Goal: Task Accomplishment & Management: Use online tool/utility

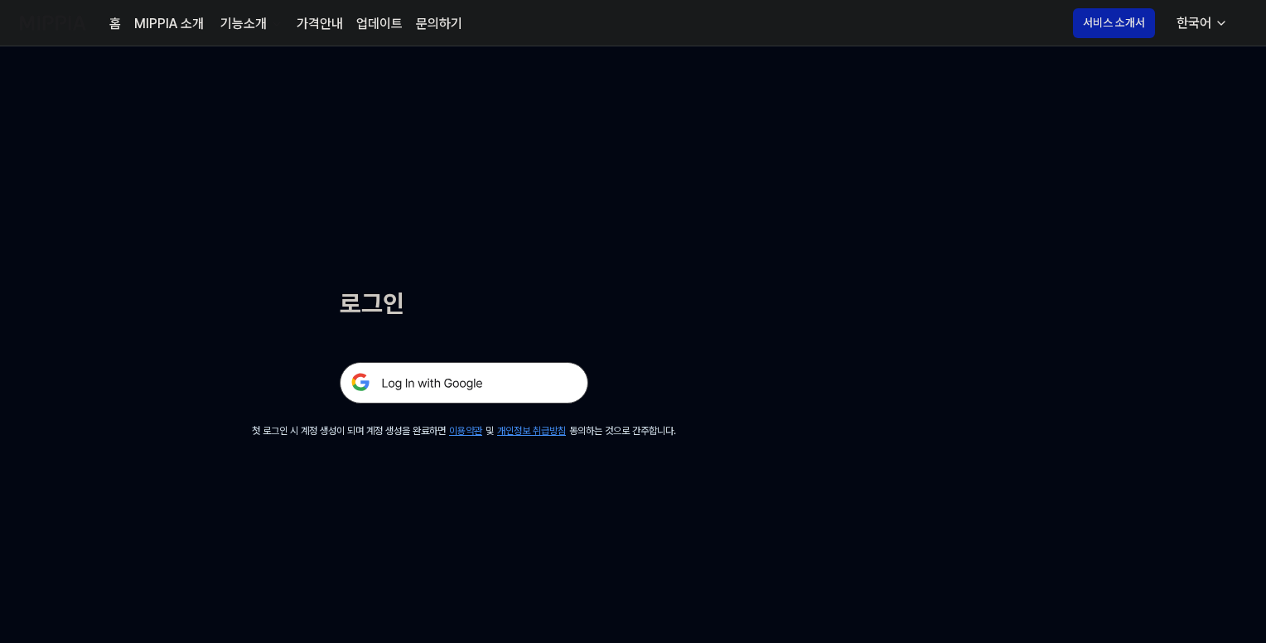
click at [469, 391] on img at bounding box center [464, 382] width 249 height 41
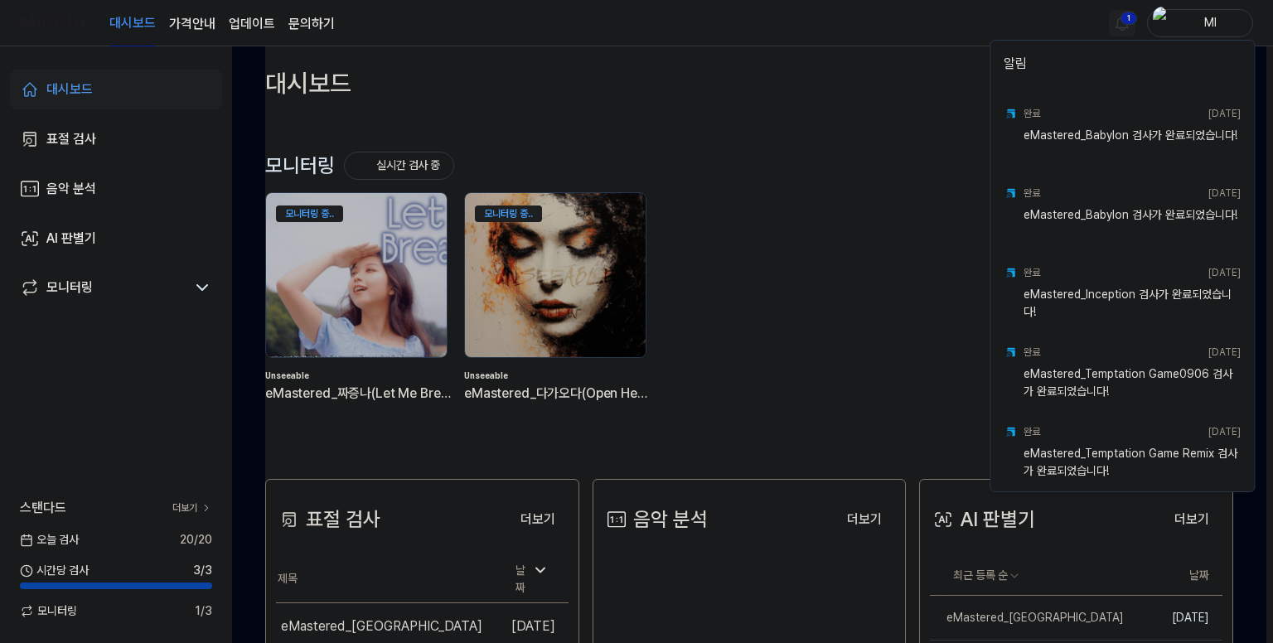
click at [1113, 23] on html "대시보드 가격안내 업데이트 문의하기 1 Ml 대시보드 표절 검사 음악 분석 AI 판별기 모니터링 스탠다드 더보기 [DATE] 검사 20 / 2…" at bounding box center [636, 321] width 1273 height 643
click at [945, 36] on html "대시보드 가격안내 업데이트 문의하기 Ml 대시보드 표절 검사 음악 분석 AI 판별기 모니터링 스탠다드 더보기 [DATE] 검사 20 / 20 …" at bounding box center [636, 321] width 1273 height 643
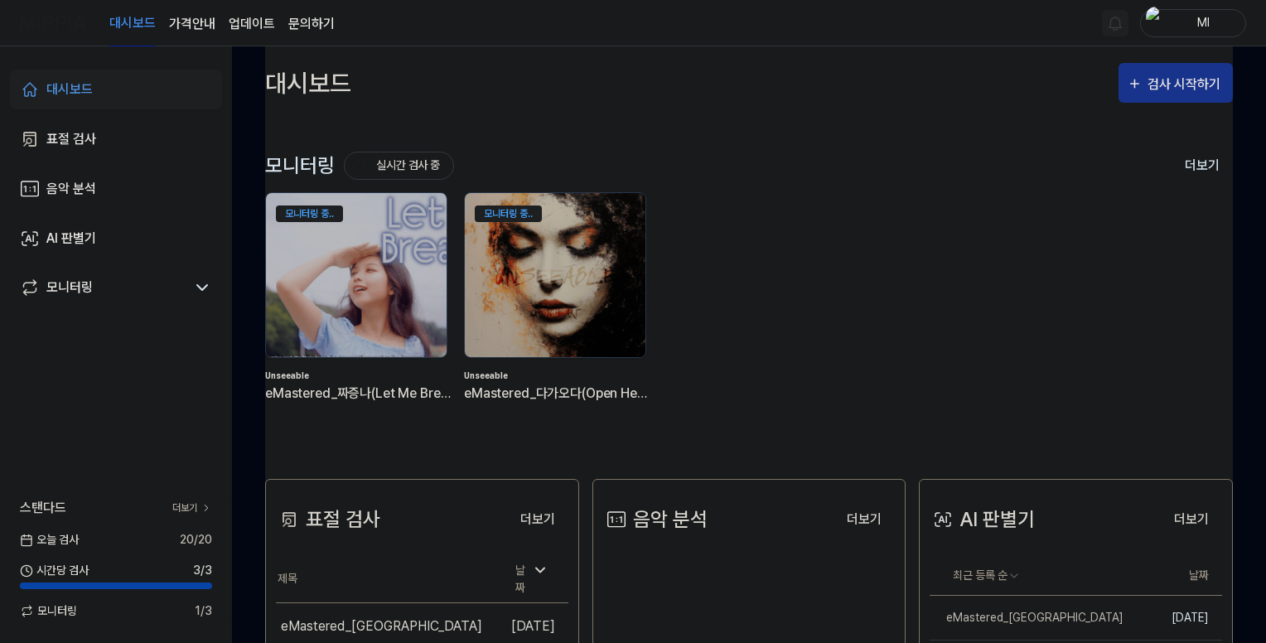
click at [1159, 85] on div "검사 시작하기" at bounding box center [1186, 85] width 77 height 22
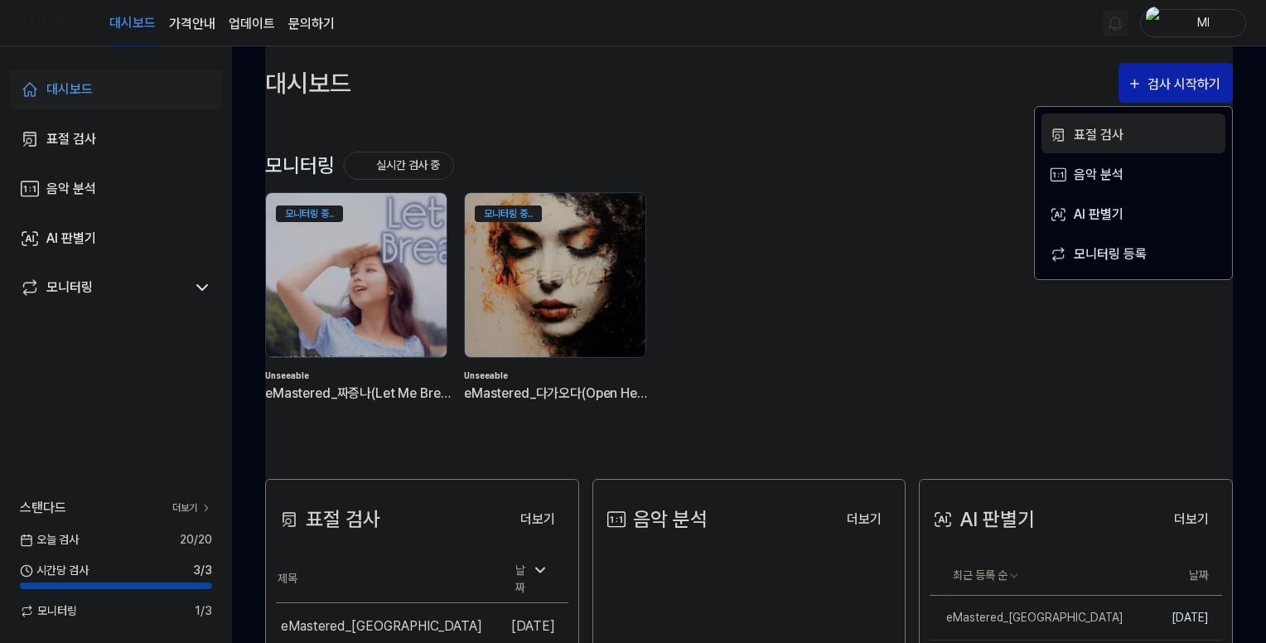
click at [1102, 130] on div "표절 검사" at bounding box center [1146, 135] width 144 height 22
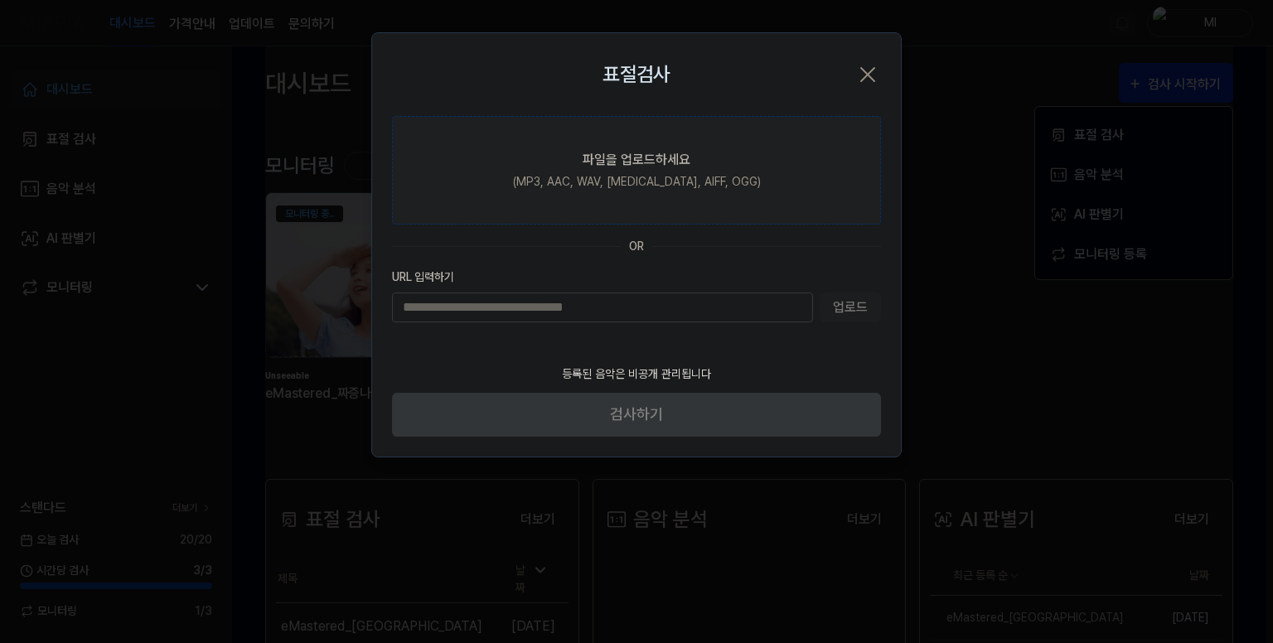
click at [636, 180] on div "(MP3, AAC, WAV, [MEDICAL_DATA], AIFF, OGG)" at bounding box center [637, 181] width 248 height 17
click at [0, 0] on input "파일을 업로드하세요 (MP3, AAC, WAV, [MEDICAL_DATA], AIFF, OGG)" at bounding box center [0, 0] width 0 height 0
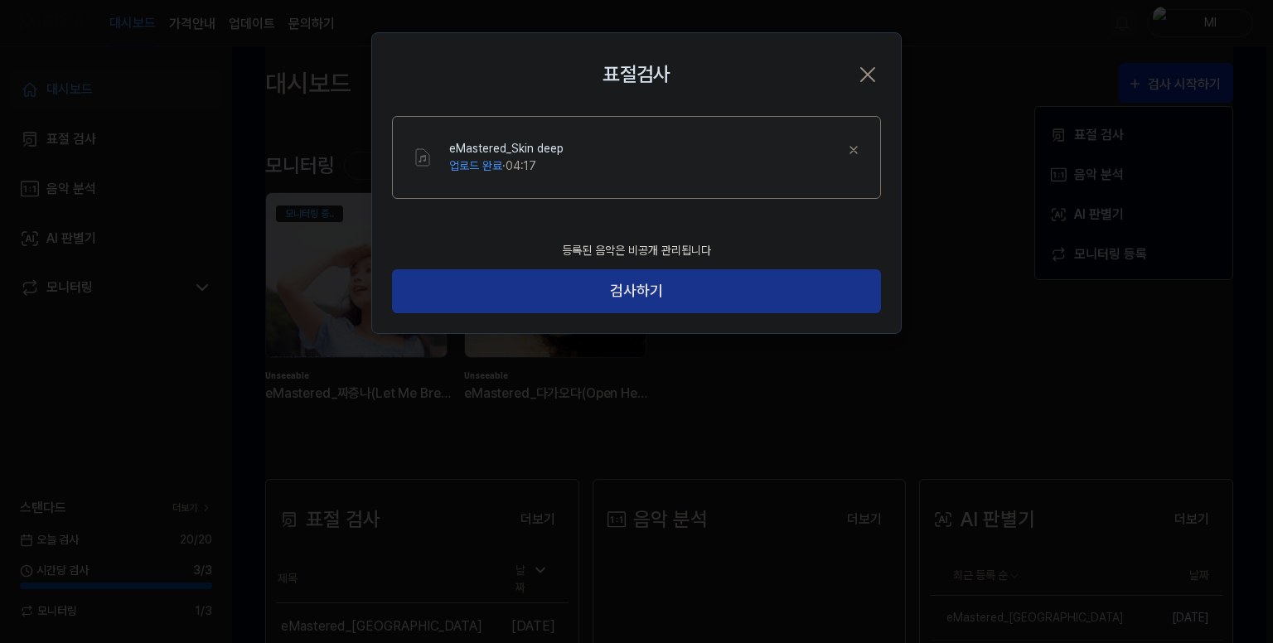
click at [666, 296] on button "검사하기" at bounding box center [636, 291] width 489 height 44
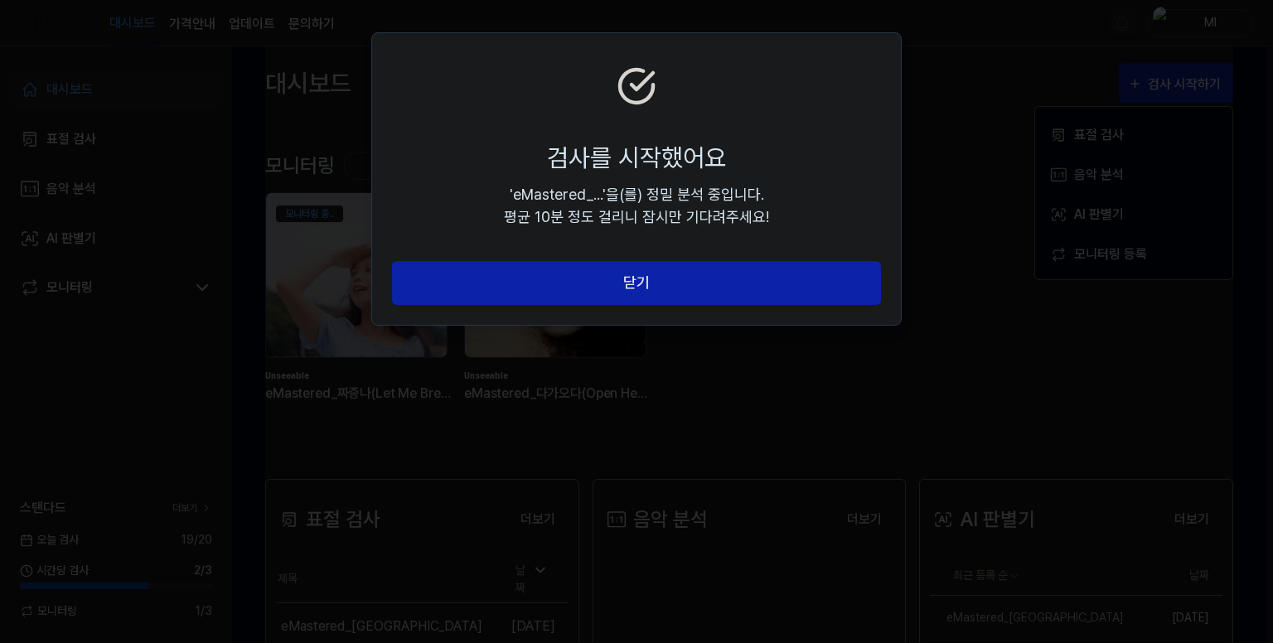
click at [666, 296] on button "닫기" at bounding box center [636, 283] width 489 height 44
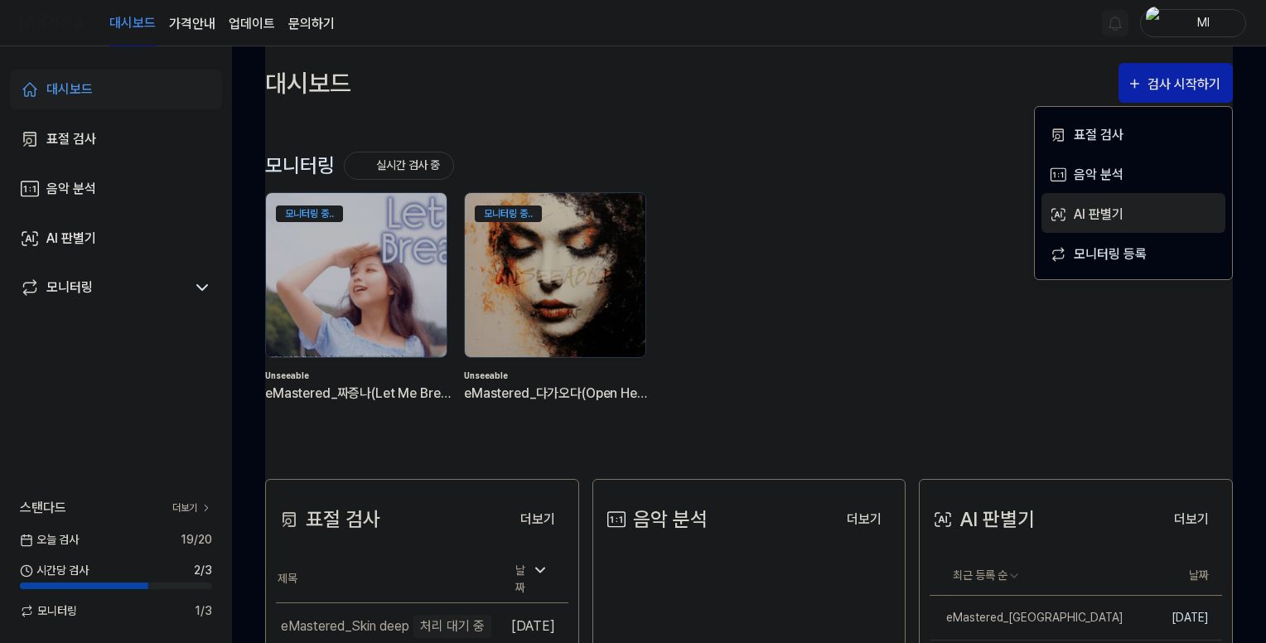
click at [1104, 206] on div "AI 판별기" at bounding box center [1146, 215] width 144 height 22
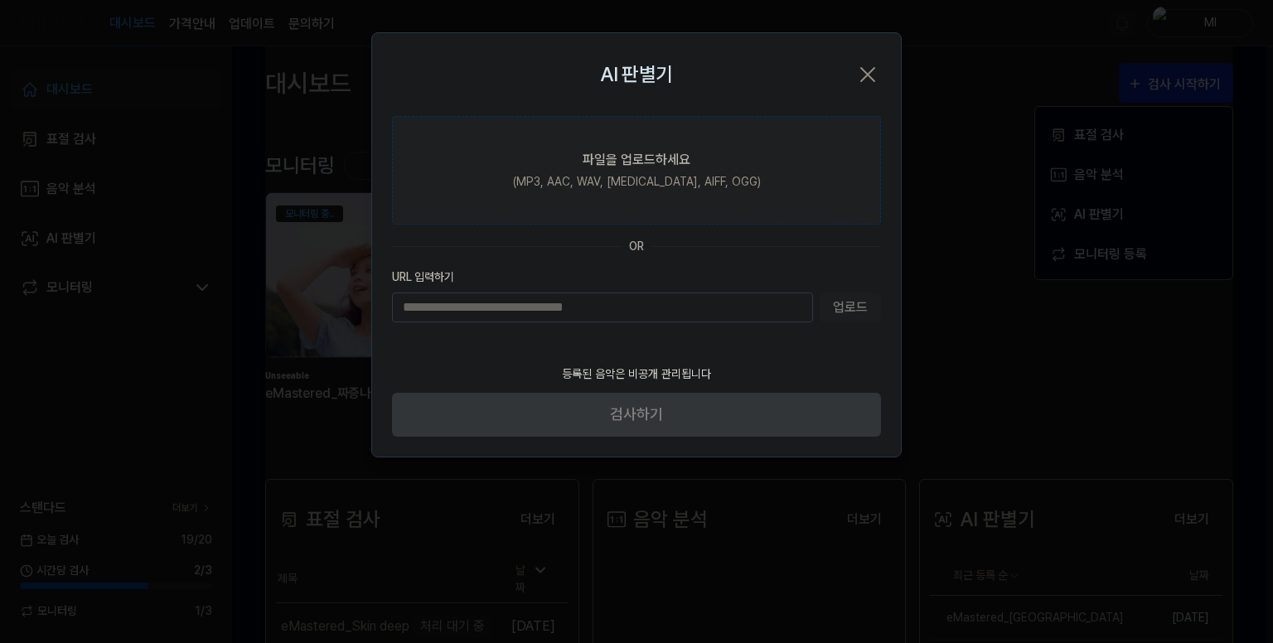
click at [653, 143] on label "파일을 업로드하세요 (MP3, AAC, WAV, [MEDICAL_DATA], AIFF, OGG)" at bounding box center [636, 170] width 489 height 109
click at [0, 0] on input "파일을 업로드하세요 (MP3, AAC, WAV, [MEDICAL_DATA], AIFF, OGG)" at bounding box center [0, 0] width 0 height 0
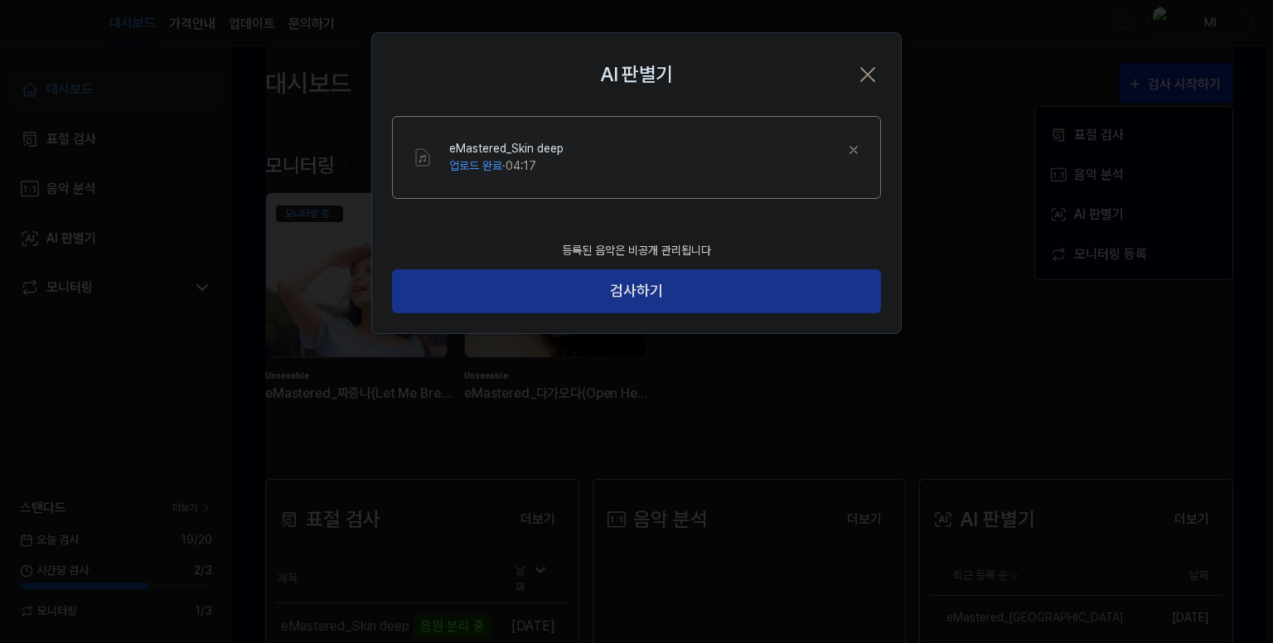
click at [669, 299] on button "검사하기" at bounding box center [636, 291] width 489 height 44
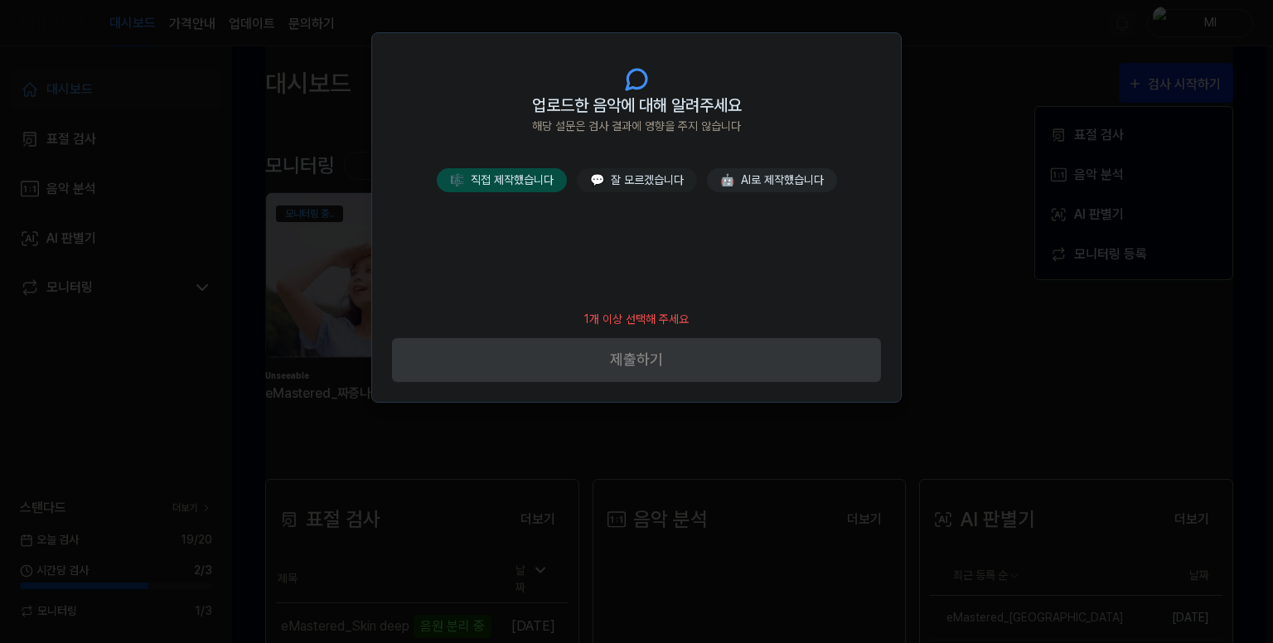
click at [509, 186] on button "🎼 직접 제작했습니다" at bounding box center [502, 180] width 130 height 24
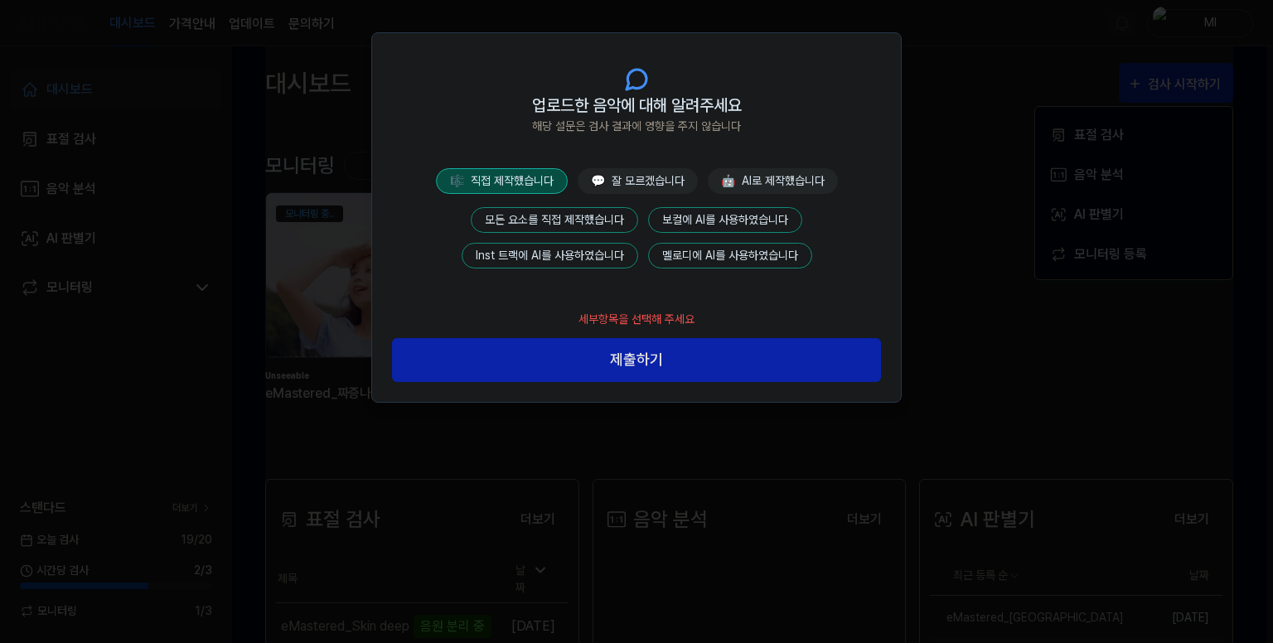
drag, startPoint x: 549, startPoint y: 216, endPoint x: 557, endPoint y: 242, distance: 26.8
click at [550, 216] on button "모든 요소를 직접 제작했습니다" at bounding box center [554, 220] width 167 height 26
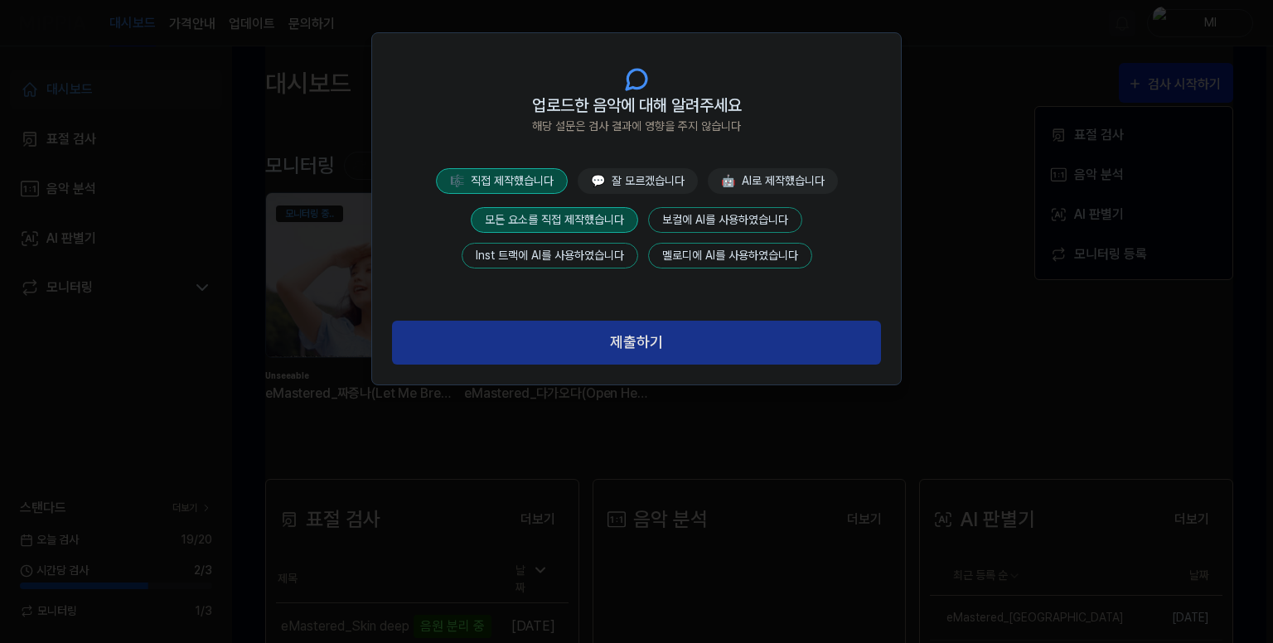
click at [595, 342] on button "제출하기" at bounding box center [636, 343] width 489 height 44
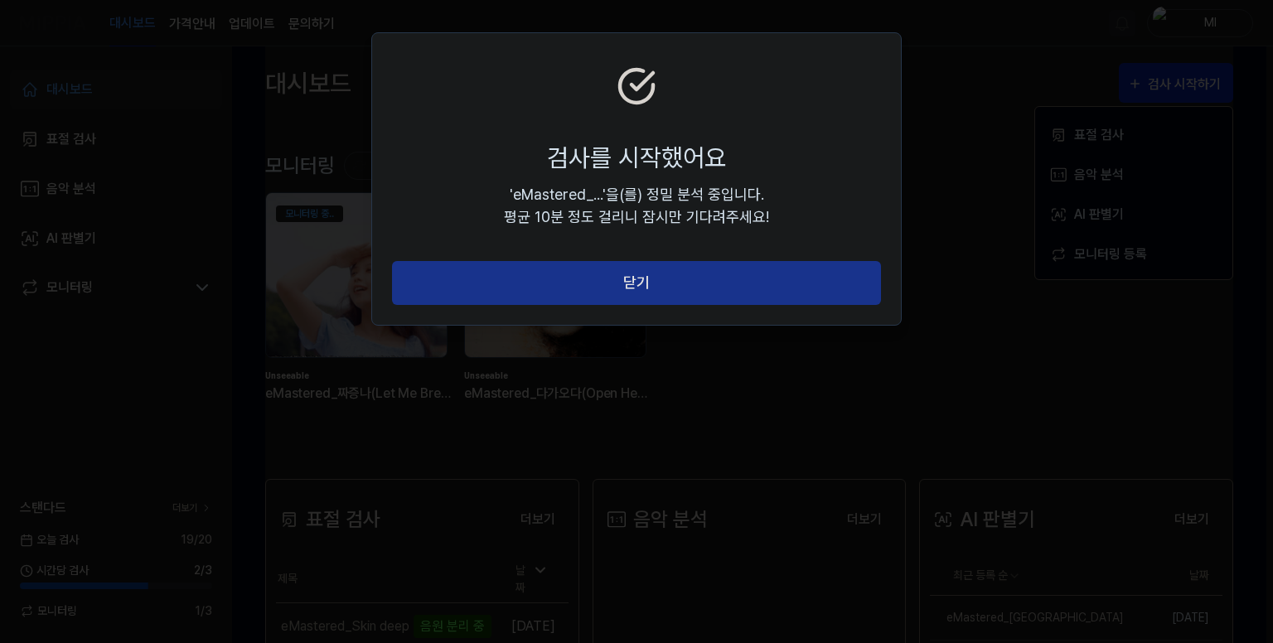
click at [635, 287] on button "닫기" at bounding box center [636, 283] width 489 height 44
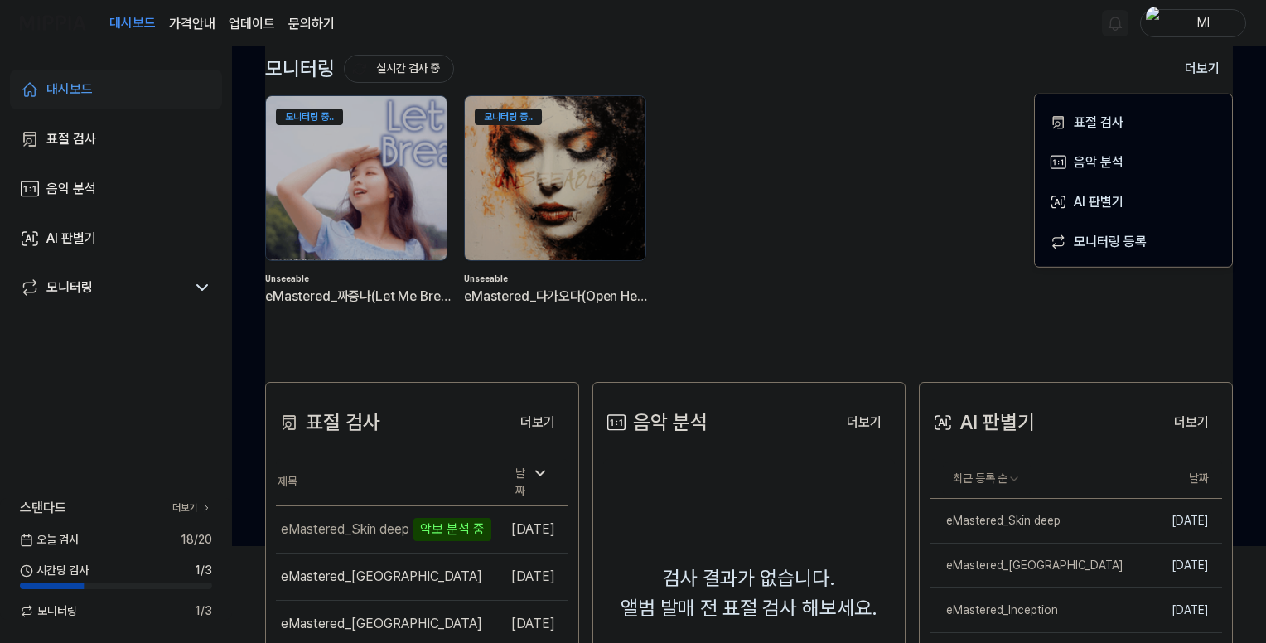
scroll to position [440, 0]
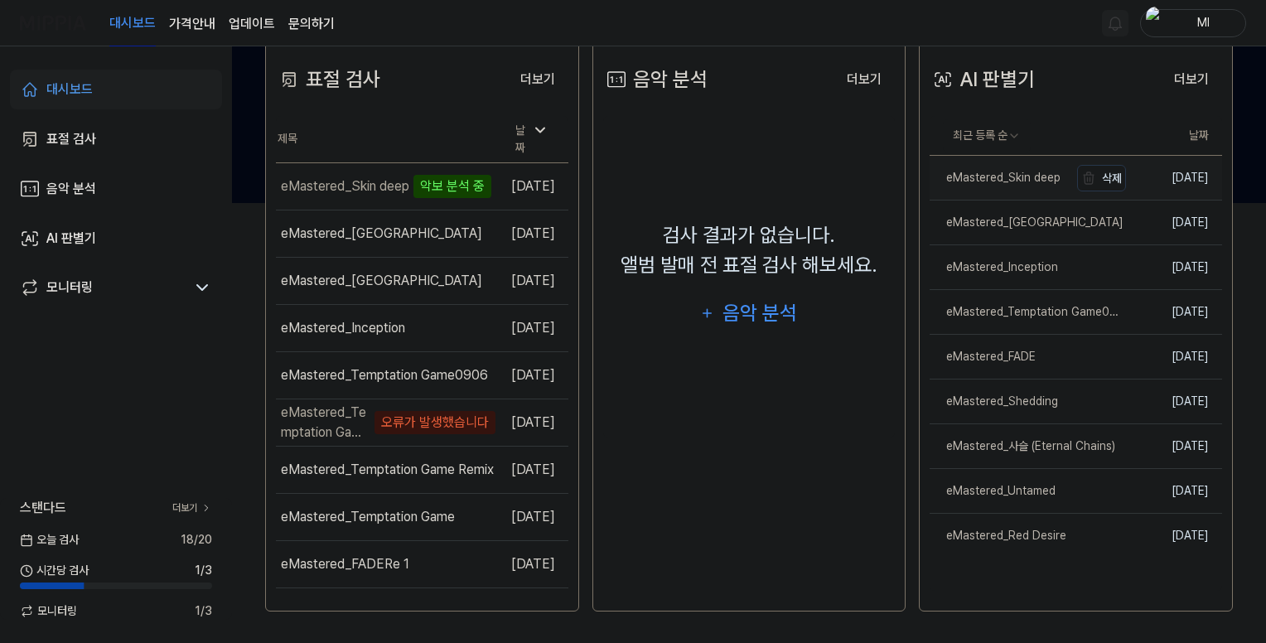
click at [1027, 179] on div "eMastered_Skin deep" at bounding box center [995, 177] width 131 height 17
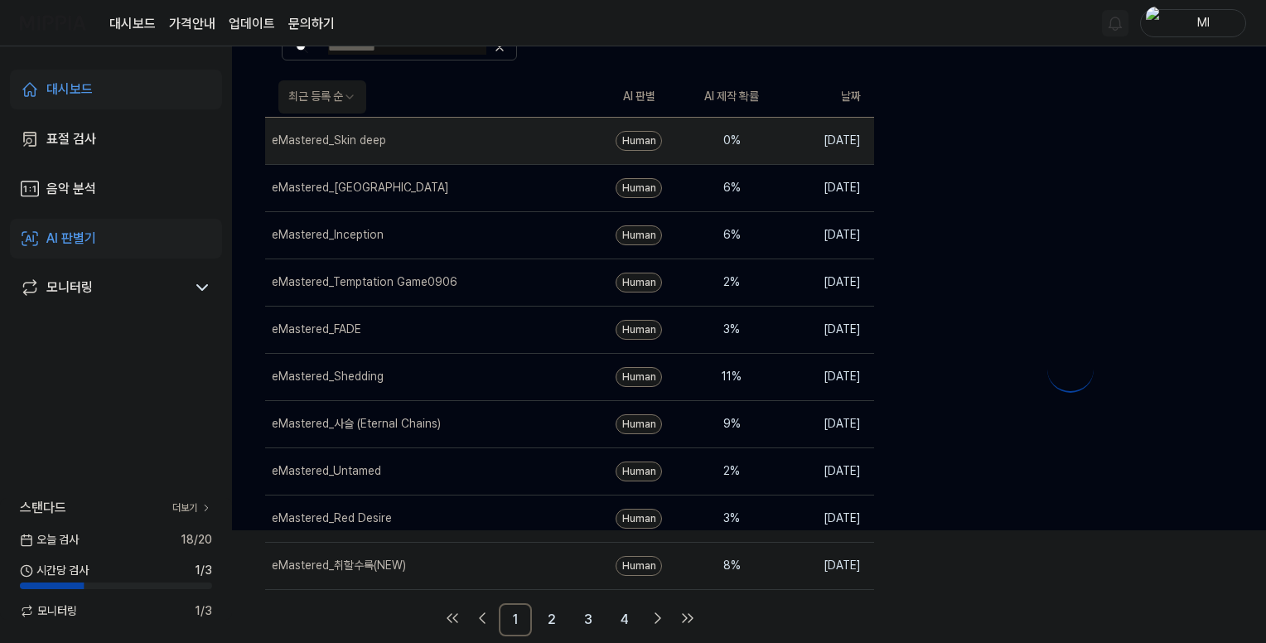
scroll to position [0, 0]
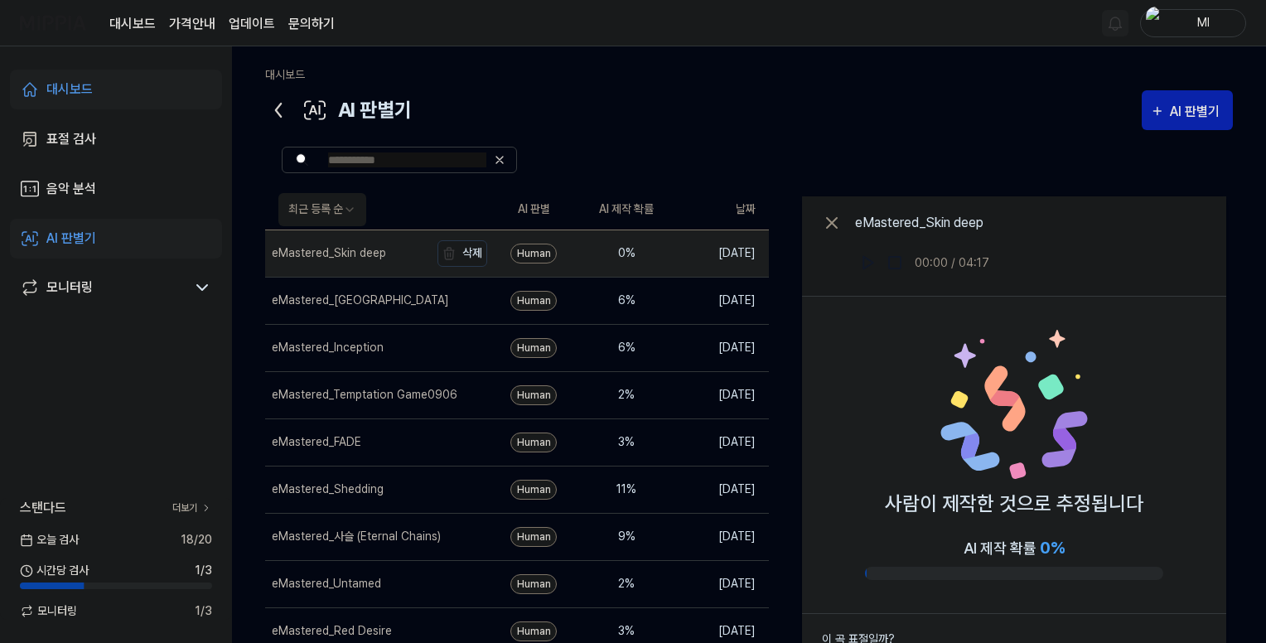
click at [359, 250] on div "eMastered_Skin deep" at bounding box center [329, 252] width 114 height 17
click at [275, 109] on icon at bounding box center [278, 110] width 27 height 27
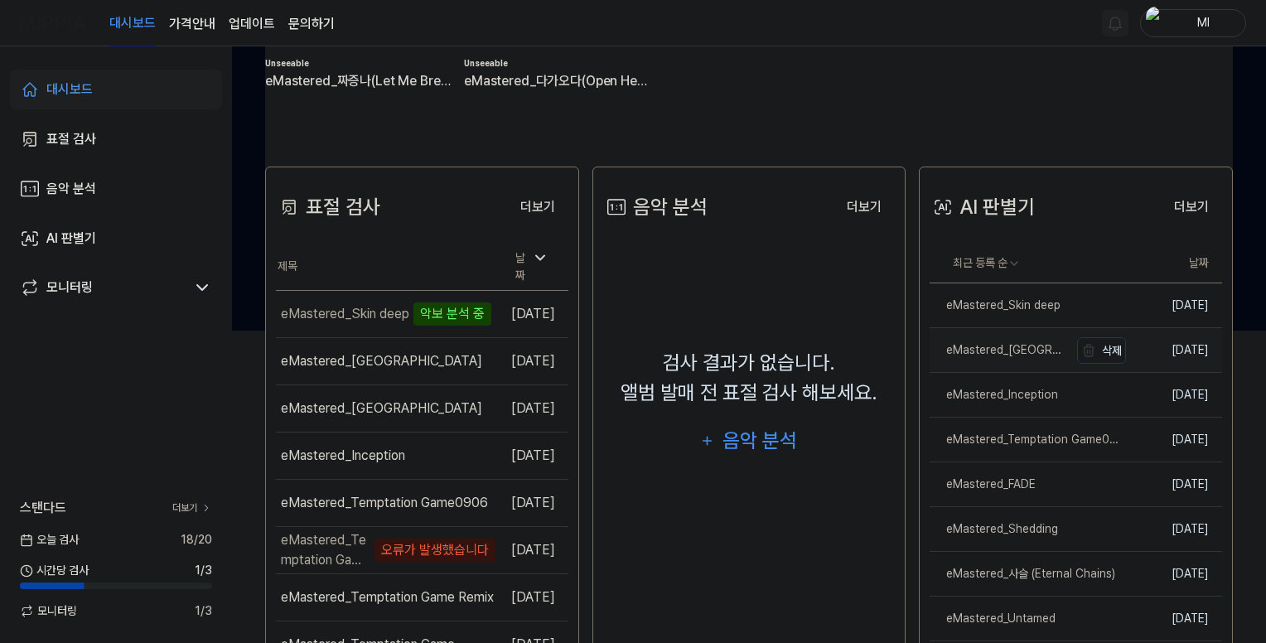
scroll to position [331, 0]
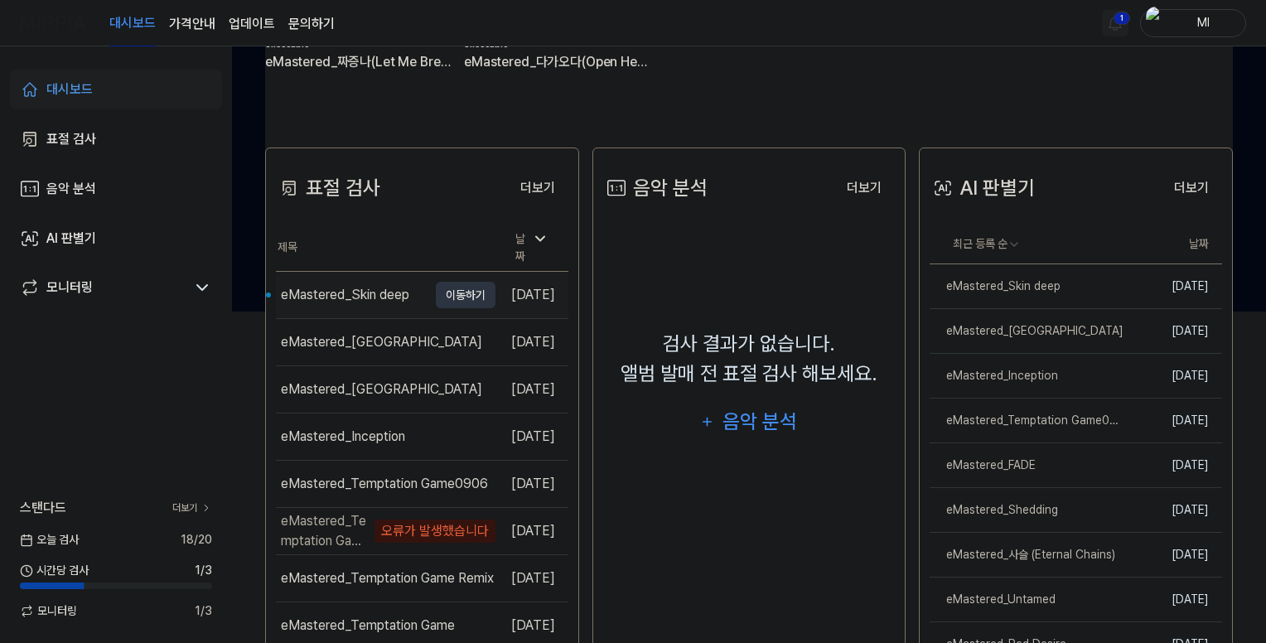
click at [365, 286] on div "eMastered_Skin deep" at bounding box center [345, 295] width 128 height 20
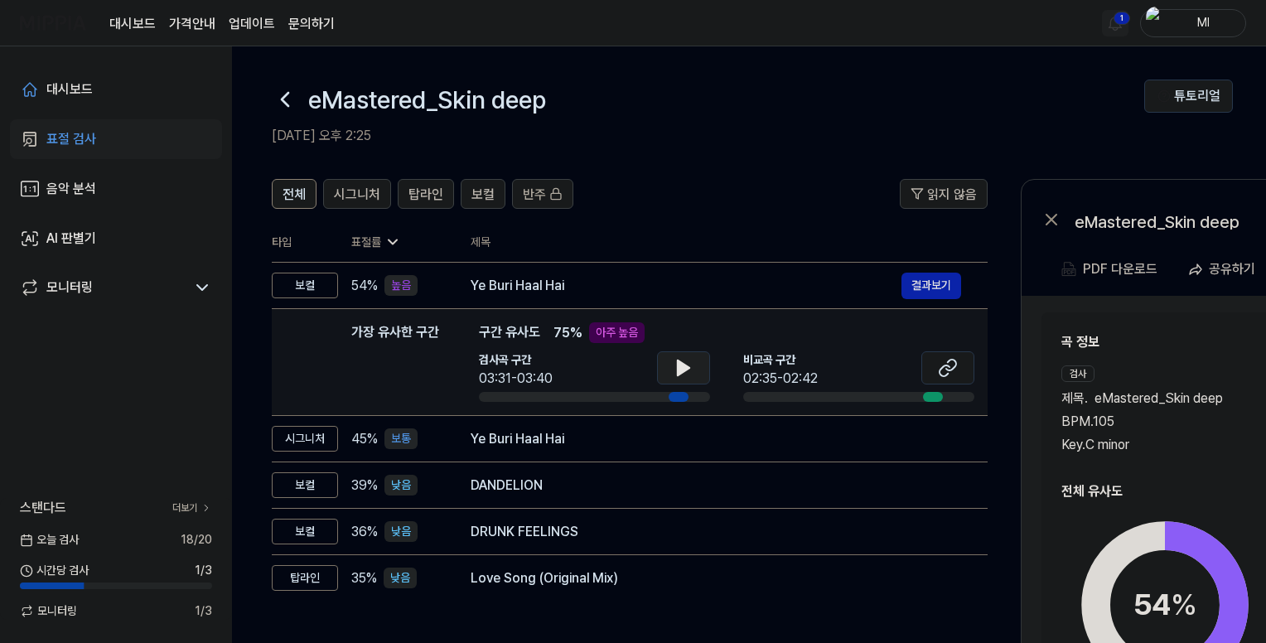
click at [685, 366] on icon at bounding box center [684, 368] width 12 height 15
click at [691, 365] on icon at bounding box center [684, 368] width 20 height 20
click at [948, 368] on icon at bounding box center [948, 368] width 20 height 20
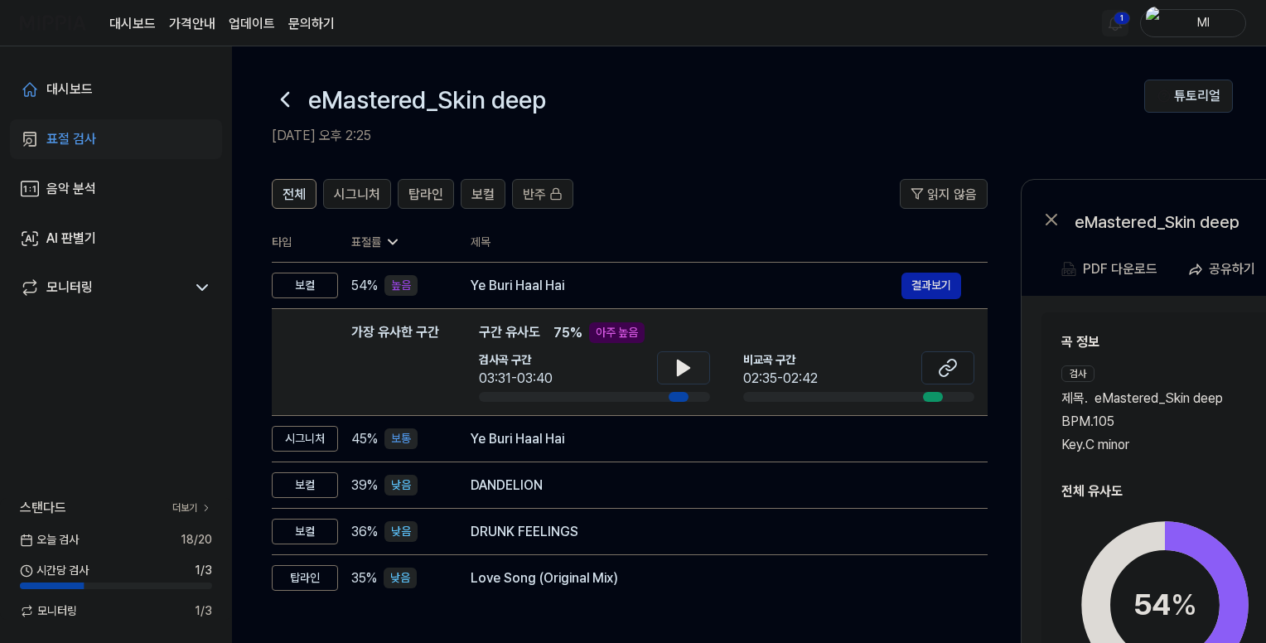
click at [686, 367] on icon at bounding box center [684, 368] width 12 height 15
click at [1198, 443] on div "Key. C minor" at bounding box center [1165, 445] width 207 height 20
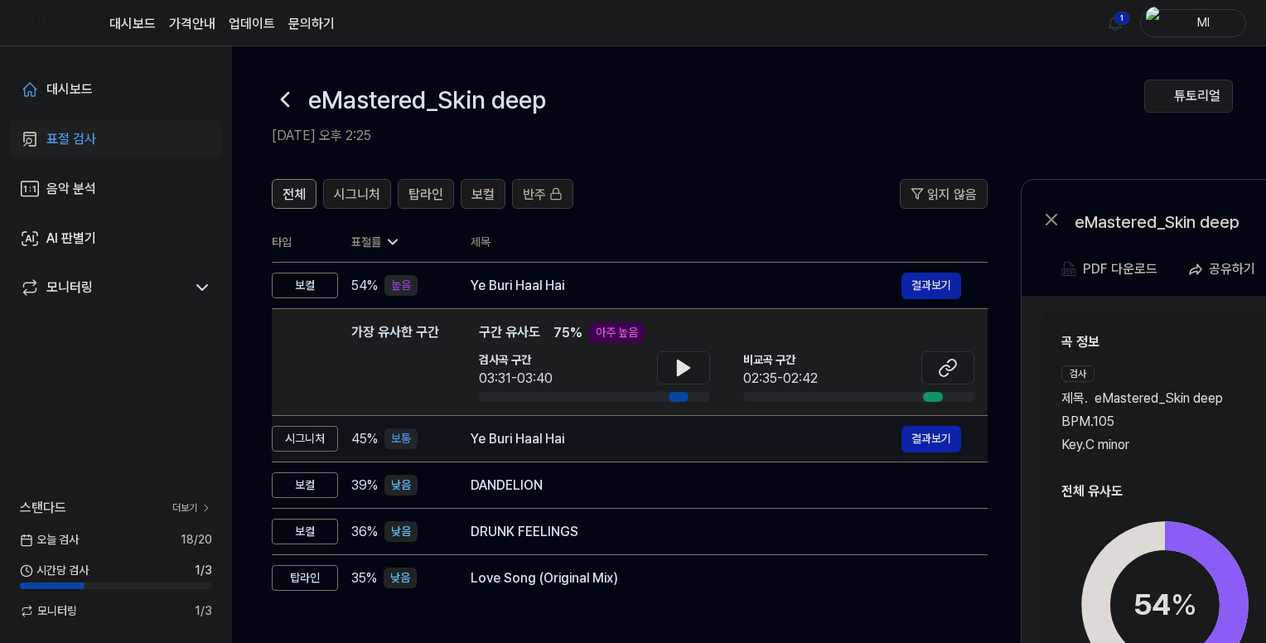
click at [612, 438] on div "Ye Buri Haal Hai" at bounding box center [686, 439] width 431 height 20
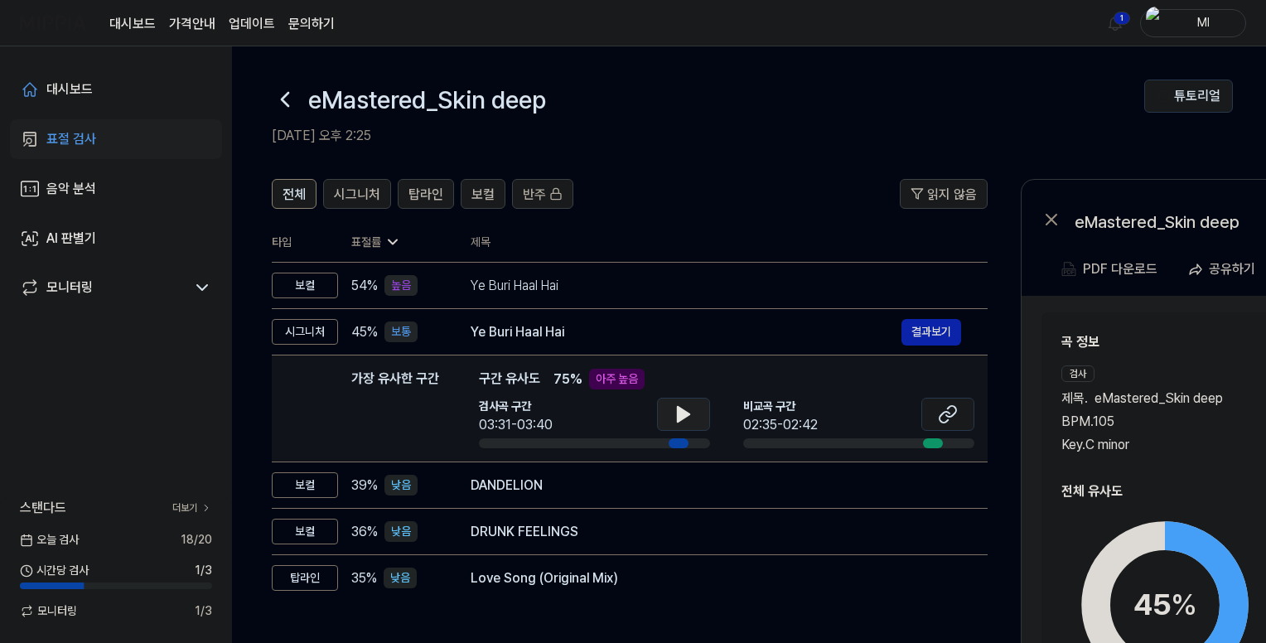
click at [690, 416] on icon at bounding box center [684, 414] width 20 height 20
click at [421, 189] on span "탑라인" at bounding box center [426, 195] width 35 height 20
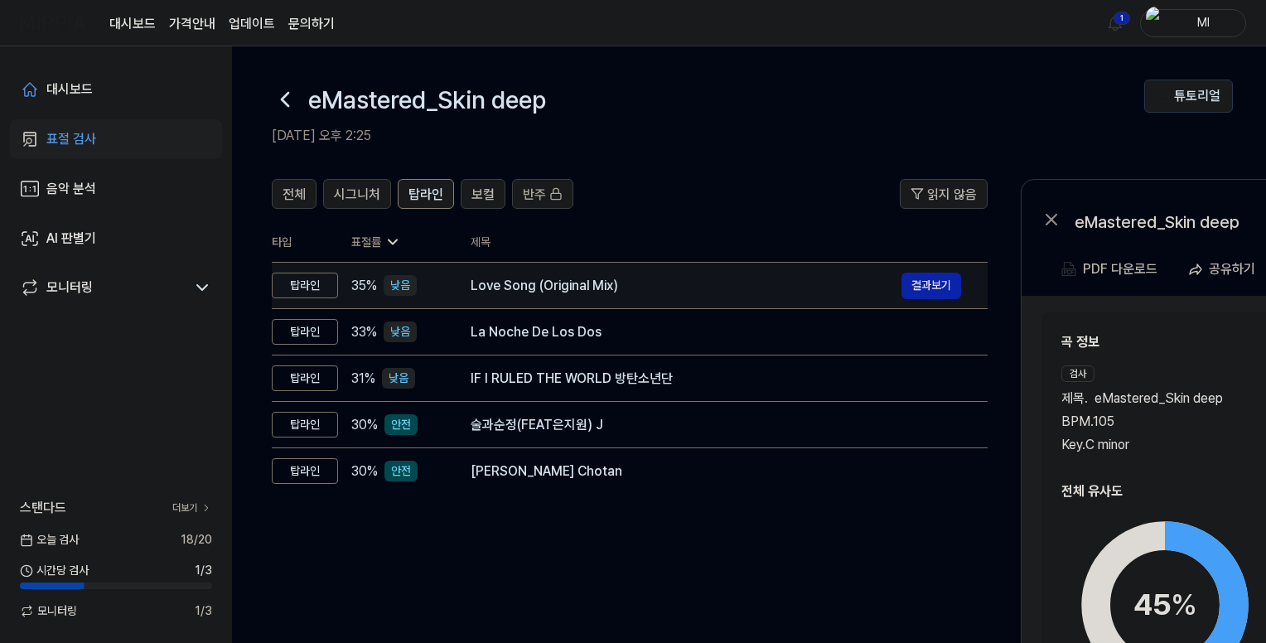
click at [580, 286] on div "Love Song (Original Mix)" at bounding box center [686, 286] width 431 height 20
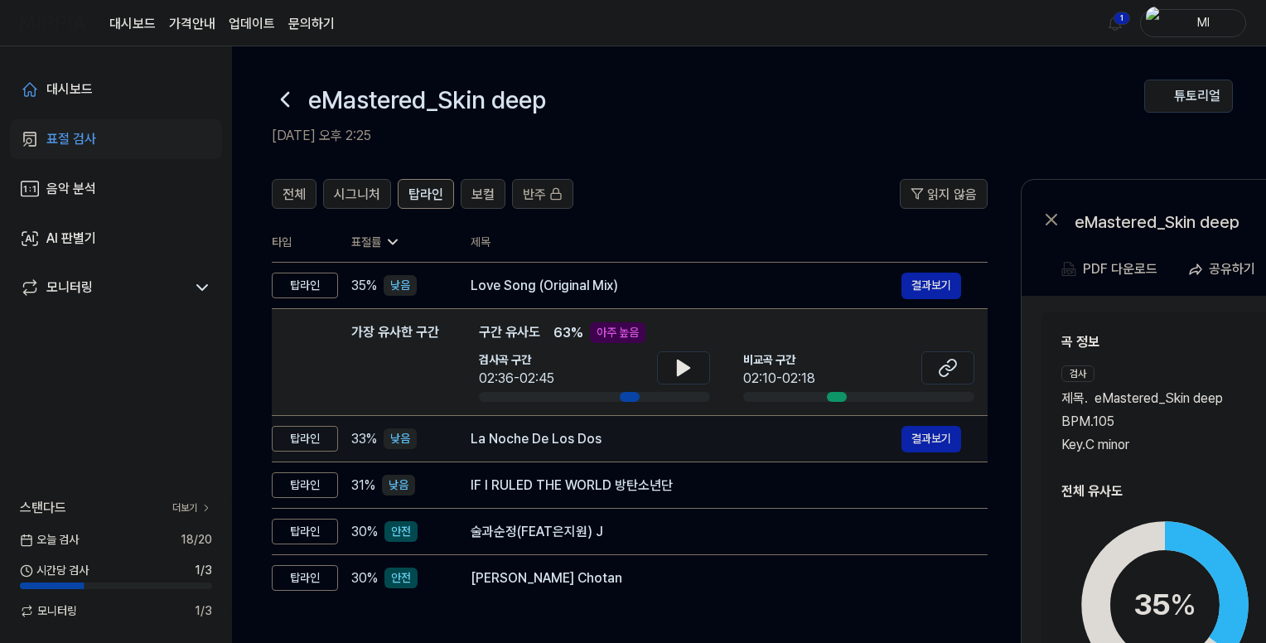
click at [590, 443] on div "La Noche De Los Dos" at bounding box center [686, 439] width 431 height 20
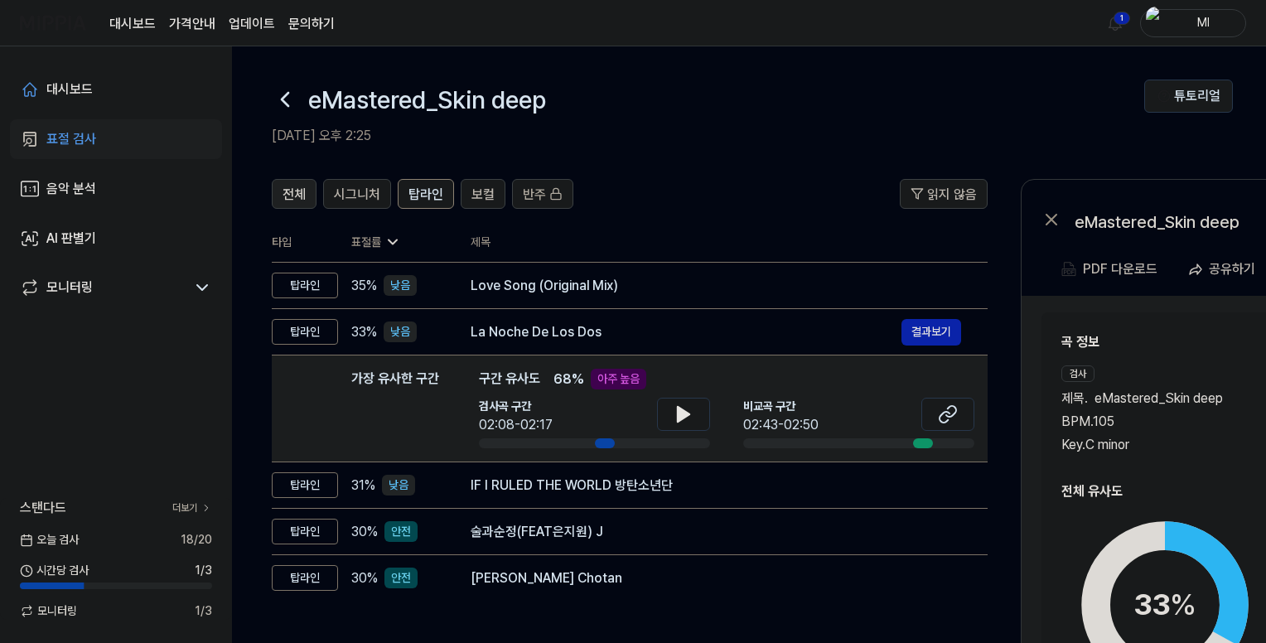
click at [298, 191] on span "전체" at bounding box center [294, 195] width 23 height 20
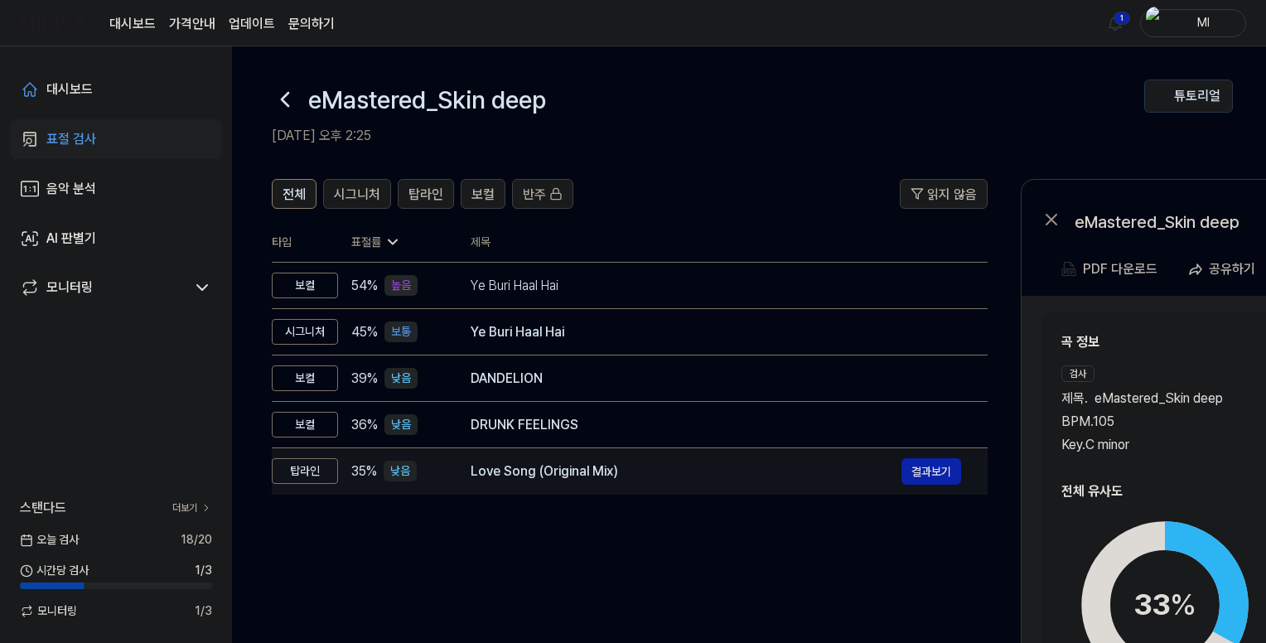
click at [561, 479] on div "Love Song (Original Mix)" at bounding box center [686, 472] width 431 height 20
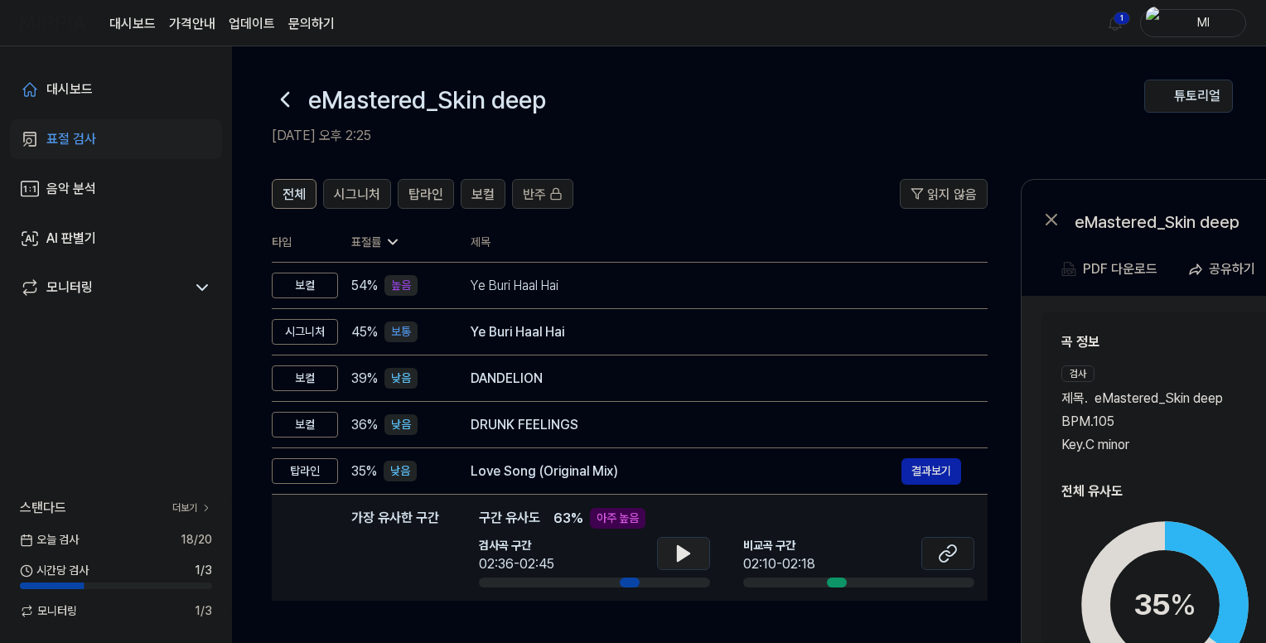
click at [686, 562] on icon at bounding box center [684, 554] width 20 height 20
click at [948, 552] on icon at bounding box center [945, 556] width 10 height 11
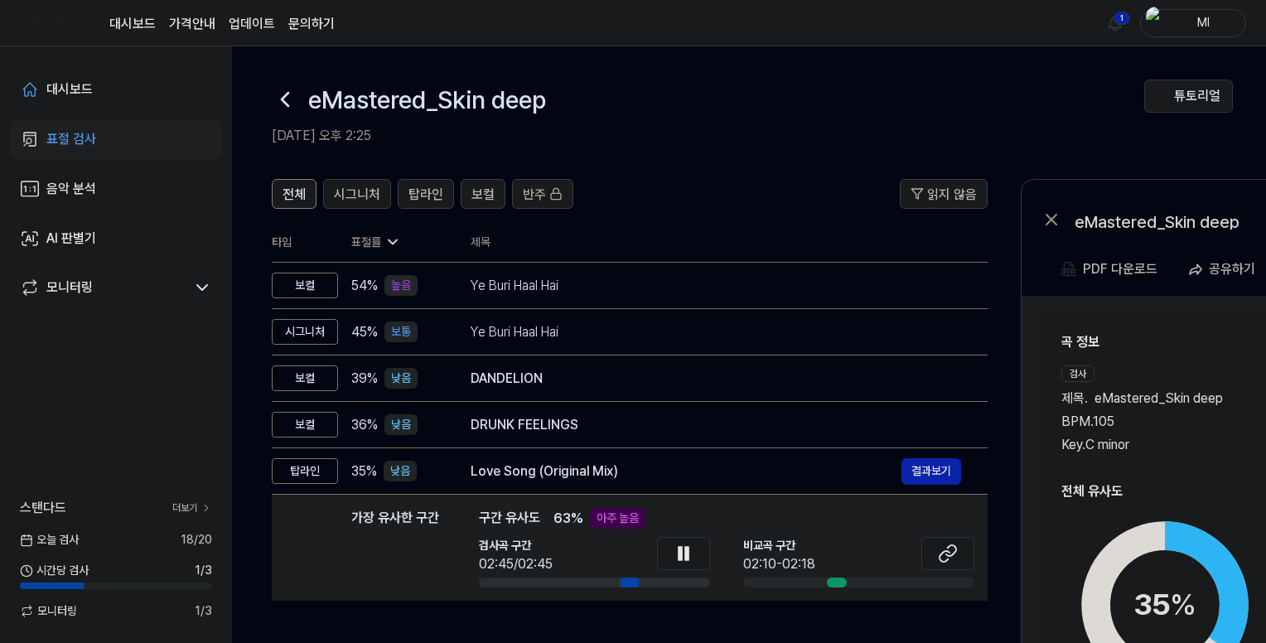
drag, startPoint x: 681, startPoint y: 554, endPoint x: 685, endPoint y: 216, distance: 338.1
click at [680, 547] on icon at bounding box center [680, 553] width 3 height 13
click at [1123, 18] on html "대시보드 가격안내 업데이트 문의하기 1 Ml 대시보드 표절 검사 음악 분석 AI 판별기 모니터링 스탠다드 더보기 [DATE] 검사 18 / 2…" at bounding box center [633, 321] width 1266 height 643
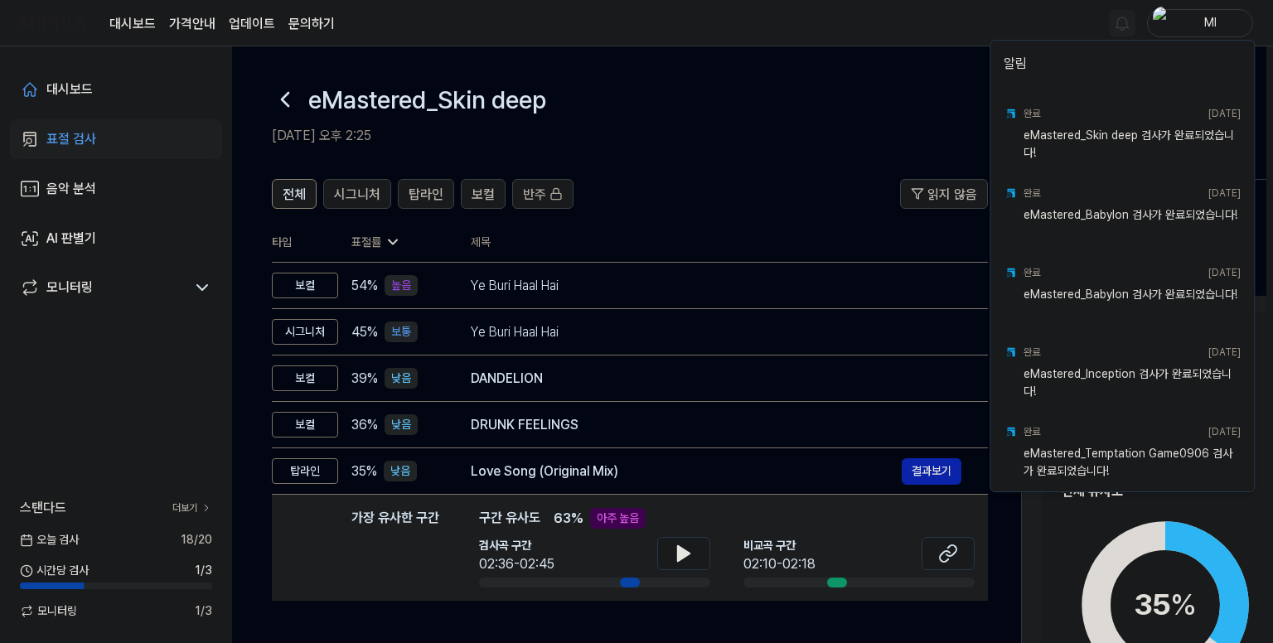
click at [893, 50] on html "대시보드 가격안내 업데이트 문의하기 Ml 대시보드 표절 검사 음악 분석 AI 판별기 모니터링 스탠다드 더보기 [DATE] 검사 18 / 20 …" at bounding box center [636, 321] width 1273 height 643
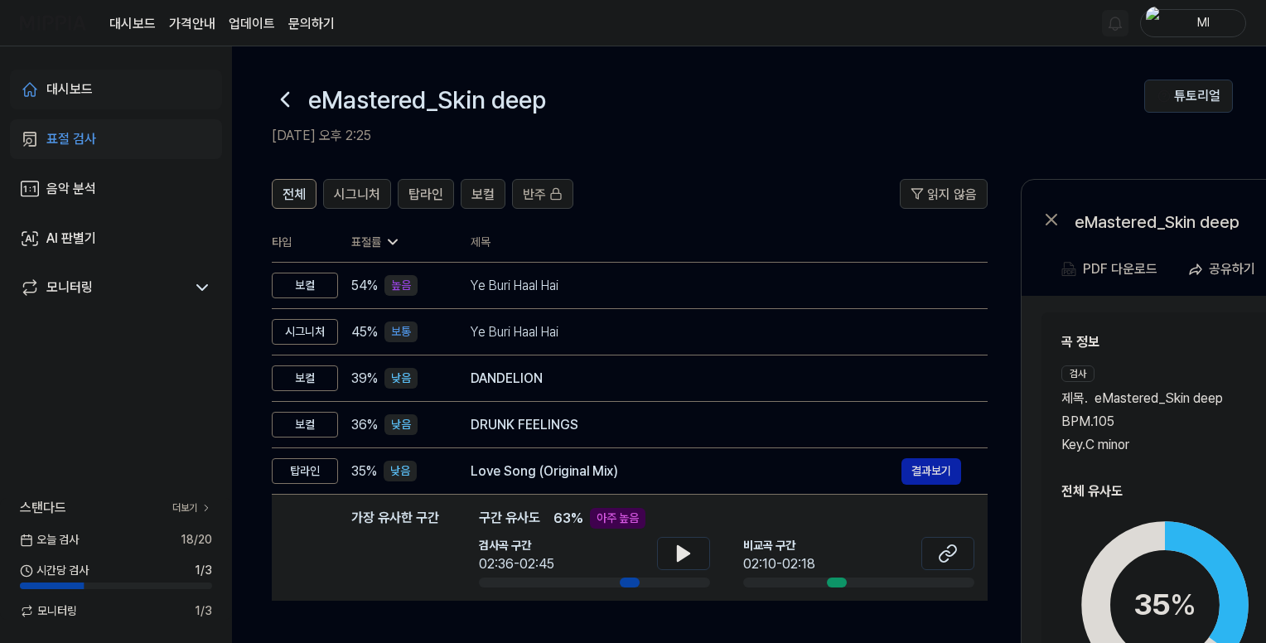
click at [75, 90] on div "대시보드" at bounding box center [69, 90] width 46 height 20
